Goal: Transaction & Acquisition: Purchase product/service

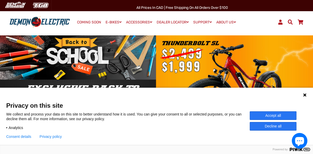
click at [272, 125] on button "Decline all" at bounding box center [273, 126] width 47 height 9
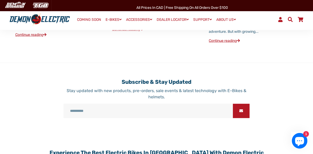
scroll to position [528, 0]
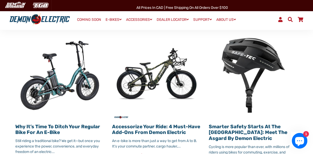
click at [141, 123] on link "Accessorize Your Ride: 4 Must-Have Add-Ons from Demon Electric" at bounding box center [156, 129] width 88 height 12
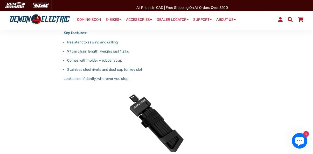
scroll to position [501, 0]
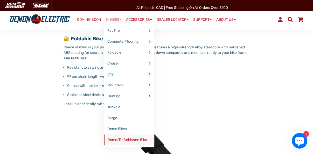
click at [127, 138] on link "Demo/Refurbished Bike" at bounding box center [129, 139] width 51 height 11
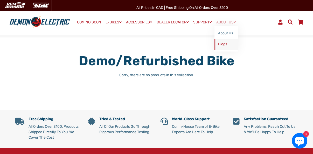
click at [224, 44] on link "Blogs" at bounding box center [226, 44] width 23 height 11
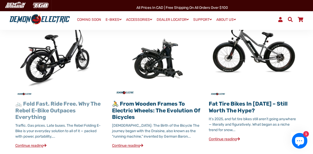
scroll to position [251, 0]
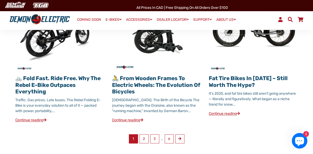
click at [38, 118] on link "Continue reading" at bounding box center [30, 120] width 31 height 4
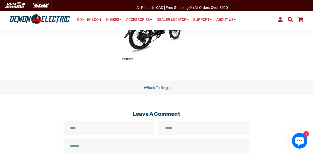
scroll to position [477, 0]
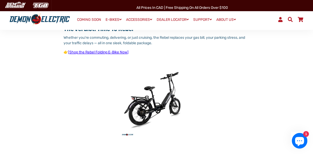
click at [106, 51] on link "Shop the Rebel Folding E-Bike Now" at bounding box center [98, 52] width 58 height 4
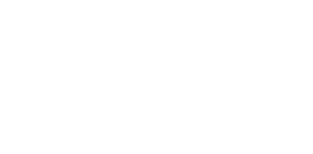
select select "******"
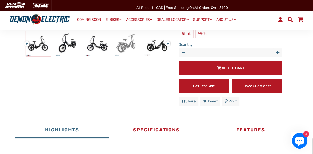
scroll to position [125, 0]
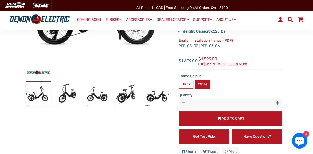
click at [204, 87] on label "White" at bounding box center [202, 83] width 15 height 9
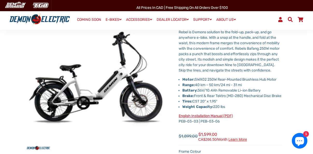
scroll to position [75, 0]
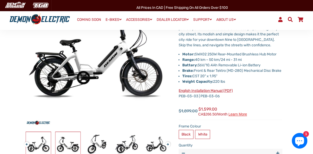
click at [66, 143] on img at bounding box center [68, 144] width 25 height 25
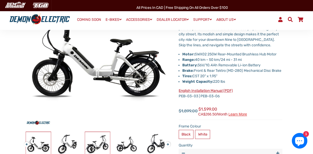
click at [90, 146] on img at bounding box center [97, 144] width 25 height 25
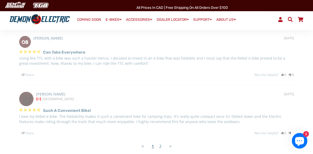
scroll to position [1080, 0]
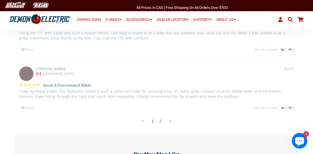
click at [160, 120] on link "2" at bounding box center [161, 121] width 8 height 10
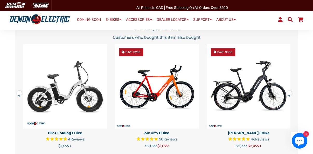
scroll to position [1231, 0]
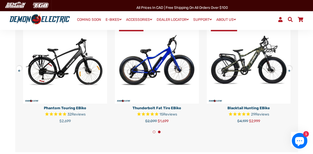
click at [17, 64] on button at bounding box center [20, 67] width 9 height 9
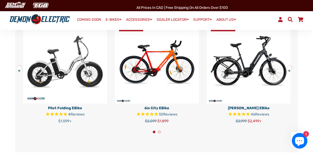
click at [248, 106] on p "[PERSON_NAME] eBike" at bounding box center [249, 107] width 84 height 5
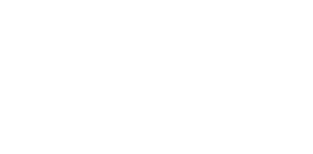
select select "******"
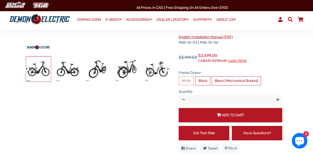
scroll to position [75, 0]
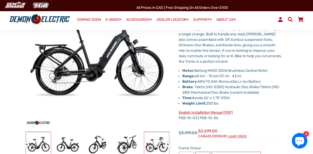
click at [157, 147] on img at bounding box center [156, 144] width 25 height 25
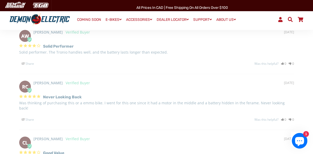
scroll to position [1055, 0]
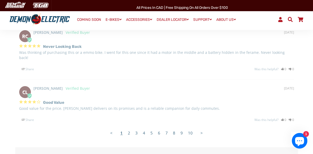
click at [130, 127] on link "2" at bounding box center [129, 132] width 8 height 10
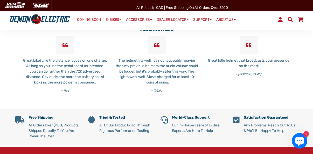
scroll to position [1608, 0]
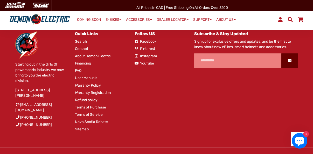
click at [150, 62] on link "YouTube" at bounding box center [144, 62] width 19 height 5
click at [144, 62] on link "YouTube" at bounding box center [144, 62] width 19 height 5
